Goal: Navigation & Orientation: Find specific page/section

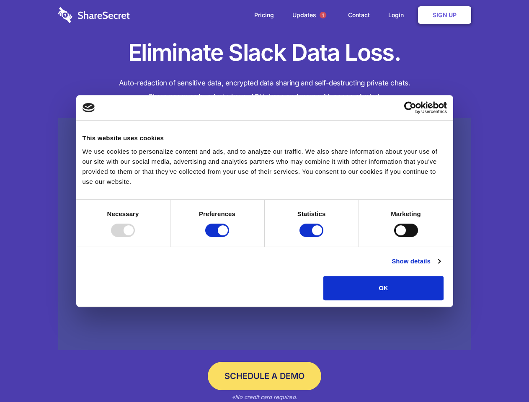
click at [135, 237] on div at bounding box center [123, 230] width 24 height 13
click at [229, 237] on input "Preferences" at bounding box center [217, 230] width 24 height 13
checkbox input "false"
click at [312, 237] on input "Statistics" at bounding box center [311, 230] width 24 height 13
checkbox input "false"
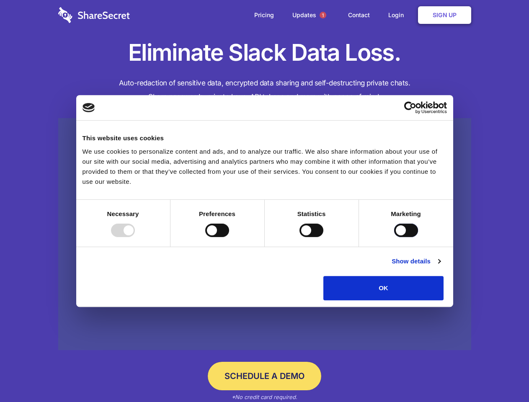
click at [394, 237] on input "Marketing" at bounding box center [406, 230] width 24 height 13
checkbox input "true"
click at [440, 266] on link "Show details" at bounding box center [415, 261] width 49 height 10
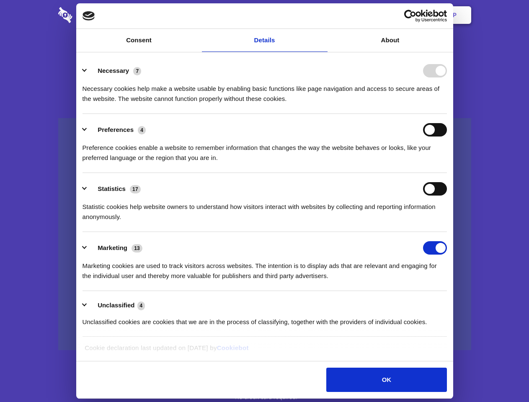
click at [447, 232] on li "Statistics 17 Statistic cookies help website owners to understand how visitors …" at bounding box center [264, 202] width 364 height 59
click at [322, 15] on span "1" at bounding box center [322, 15] width 7 height 7
